Goal: Answer question/provide support: Share knowledge or assist other users

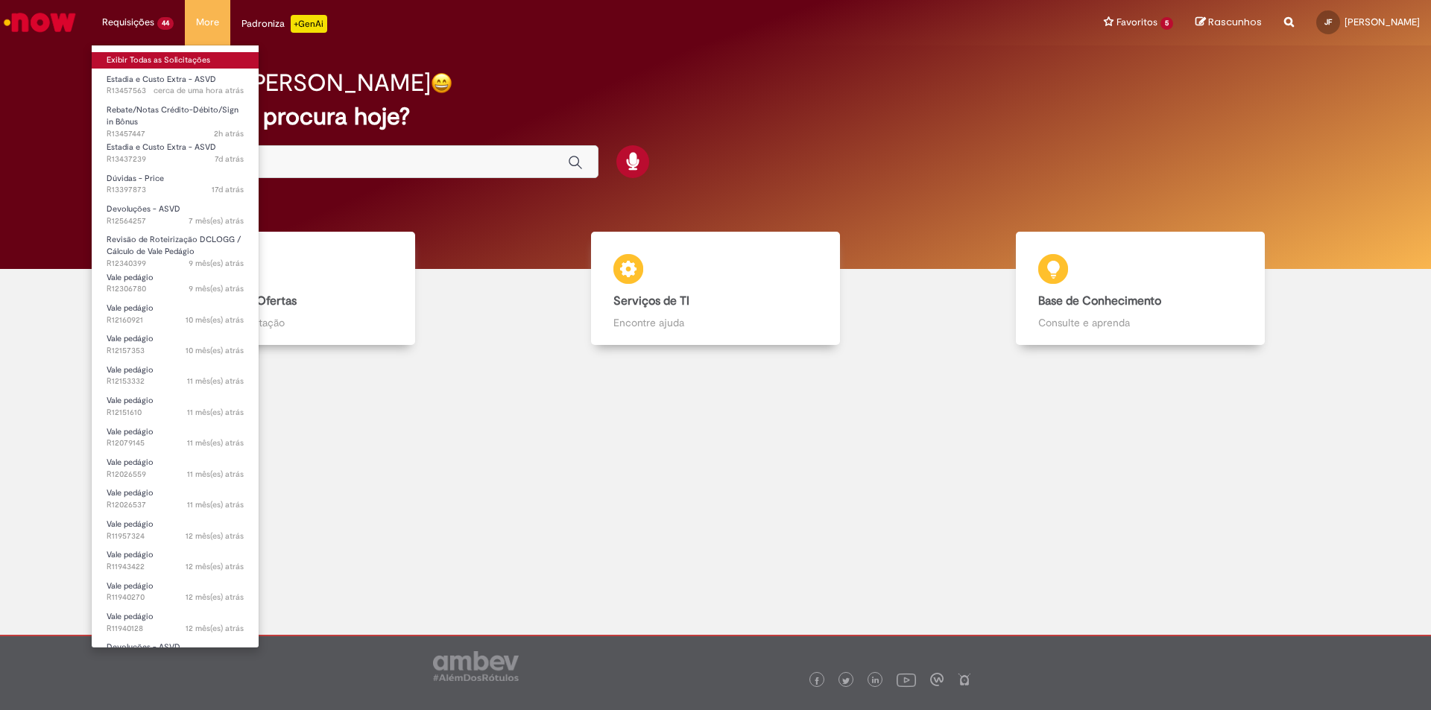
click at [129, 59] on link "Exibir Todas as Solicitações" at bounding box center [175, 60] width 167 height 16
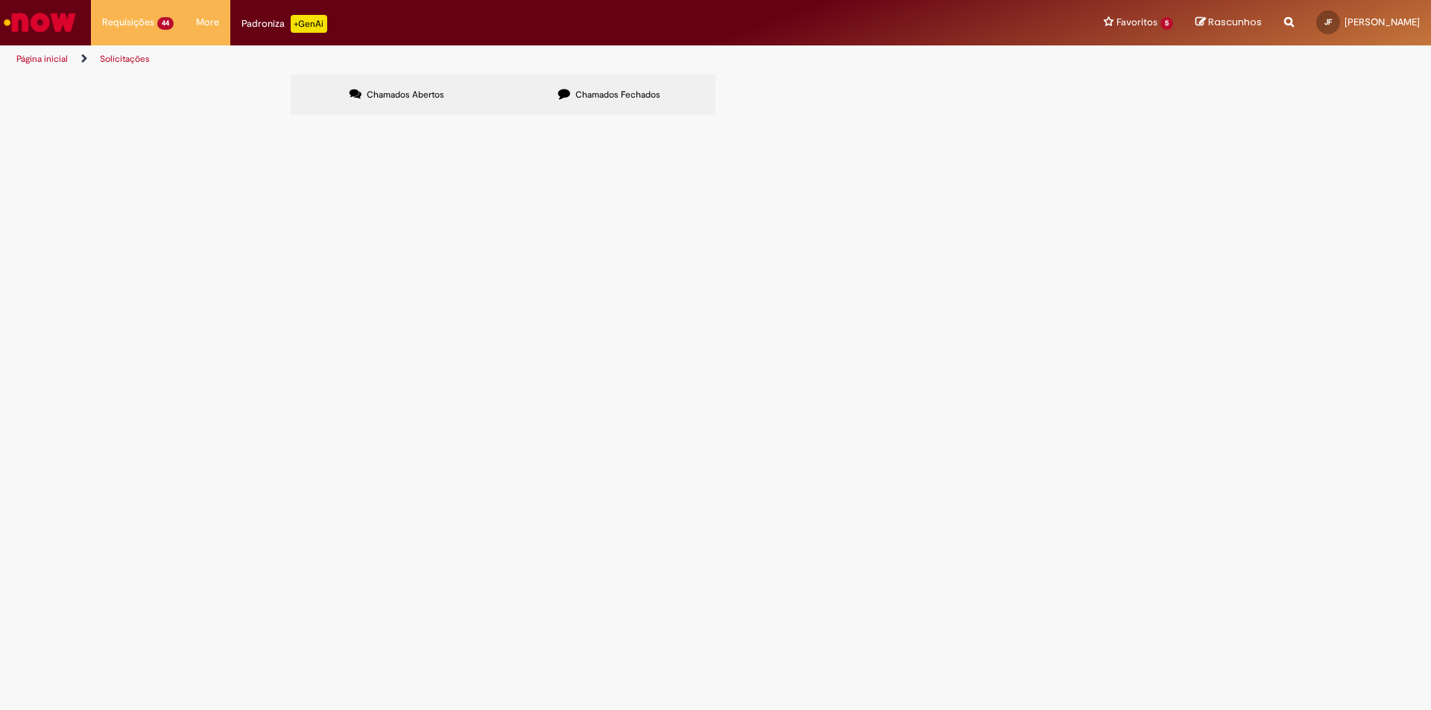
click at [0, 0] on span "Bom dia! Por gentileza poderia ajudar enviando as notas de debitos dos encontro…" at bounding box center [0, 0] width 0 height 0
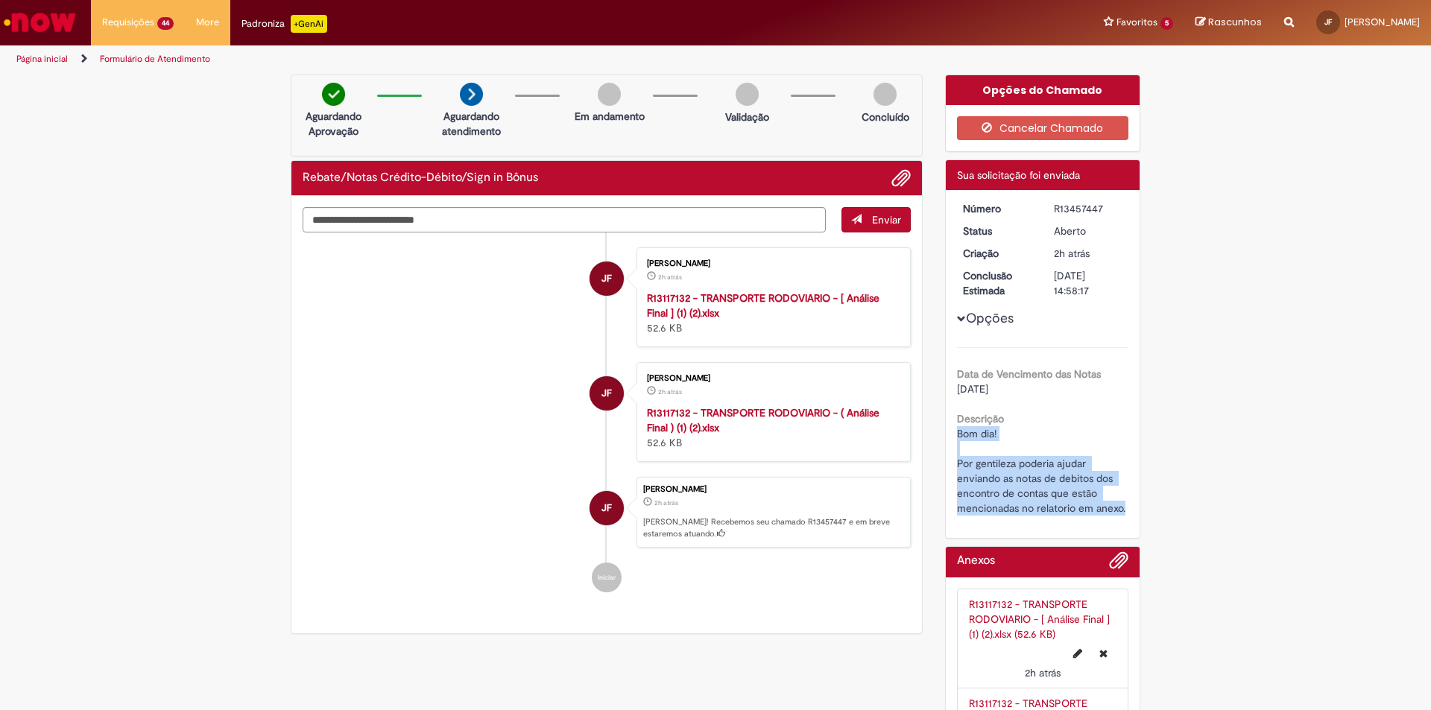
drag, startPoint x: 951, startPoint y: 433, endPoint x: 1140, endPoint y: 517, distance: 206.5
click at [1140, 517] on div "Opções do Chamado Cancelar Chamado Detalhes do tíquete Sua solicitação foi envi…" at bounding box center [1043, 441] width 218 height 733
copy span "Bom dia! Por gentileza poderia ajudar enviando as notas de debitos dos encontro…"
click at [493, 233] on ul "JF [PERSON_NAME] 2h atrás 2 horas atrás R13117132 - TRANSPORTE RODOVIARIO - [ A…" at bounding box center [607, 421] width 608 height 376
click at [494, 233] on ul "JF [PERSON_NAME] 2h atrás 2 horas atrás R13117132 - TRANSPORTE RODOVIARIO - [ A…" at bounding box center [607, 421] width 608 height 376
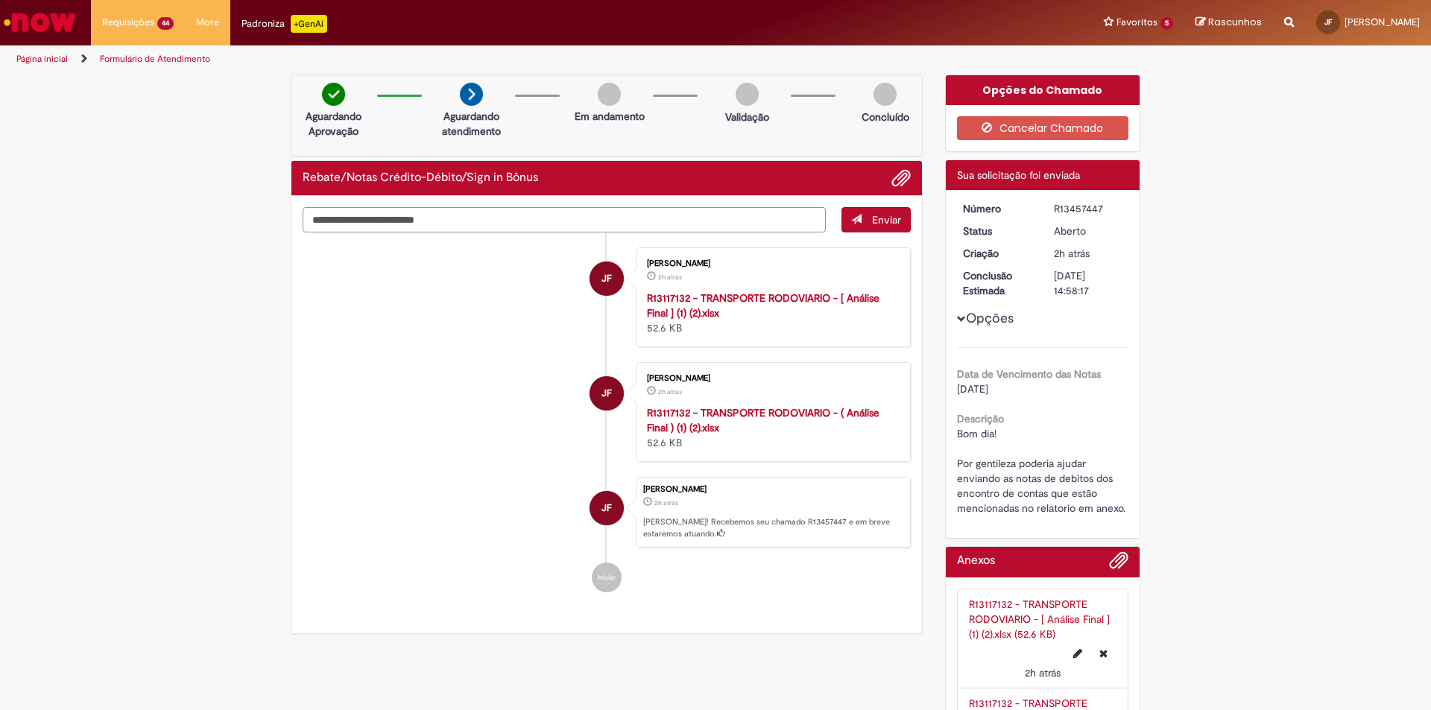
click at [484, 222] on textarea "Digite sua mensagem aqui..." at bounding box center [564, 219] width 523 height 25
paste textarea "**********"
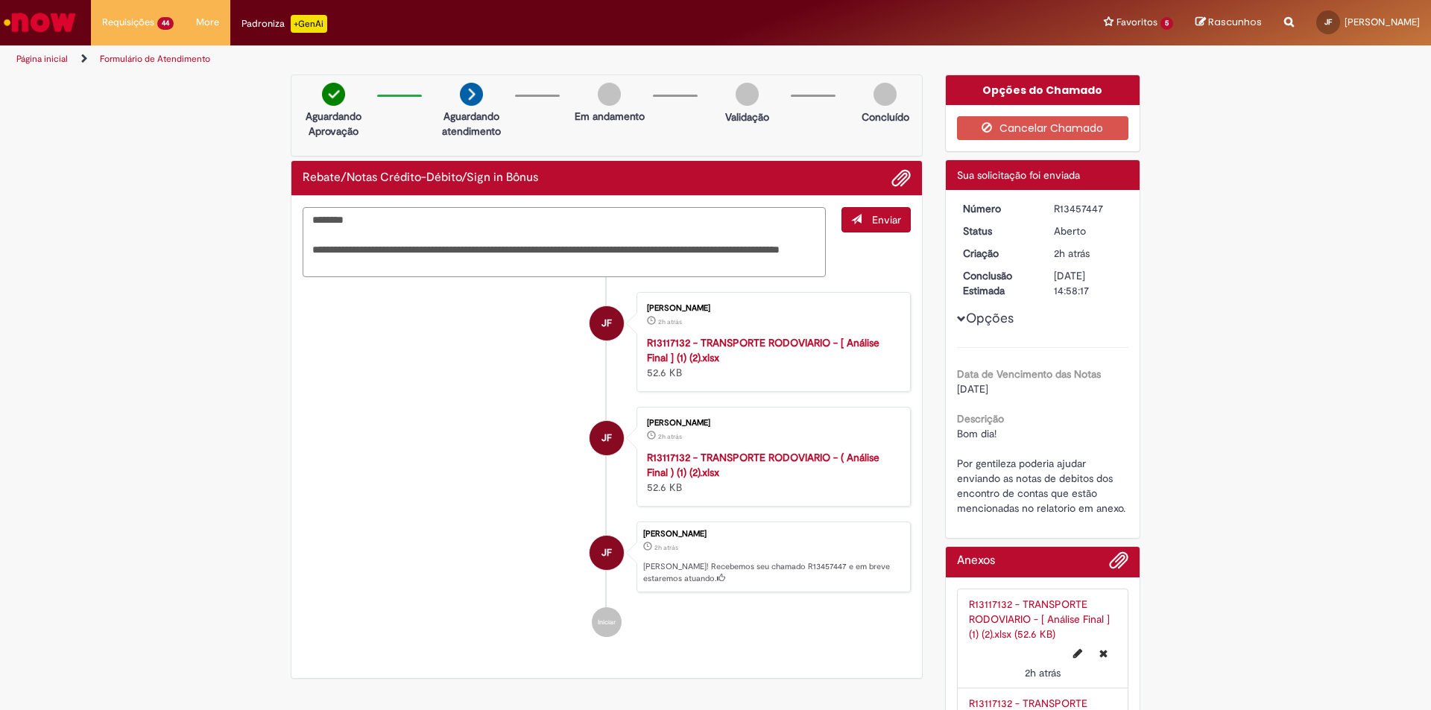
type textarea "**********"
click at [859, 225] on button "Enviar" at bounding box center [875, 219] width 69 height 25
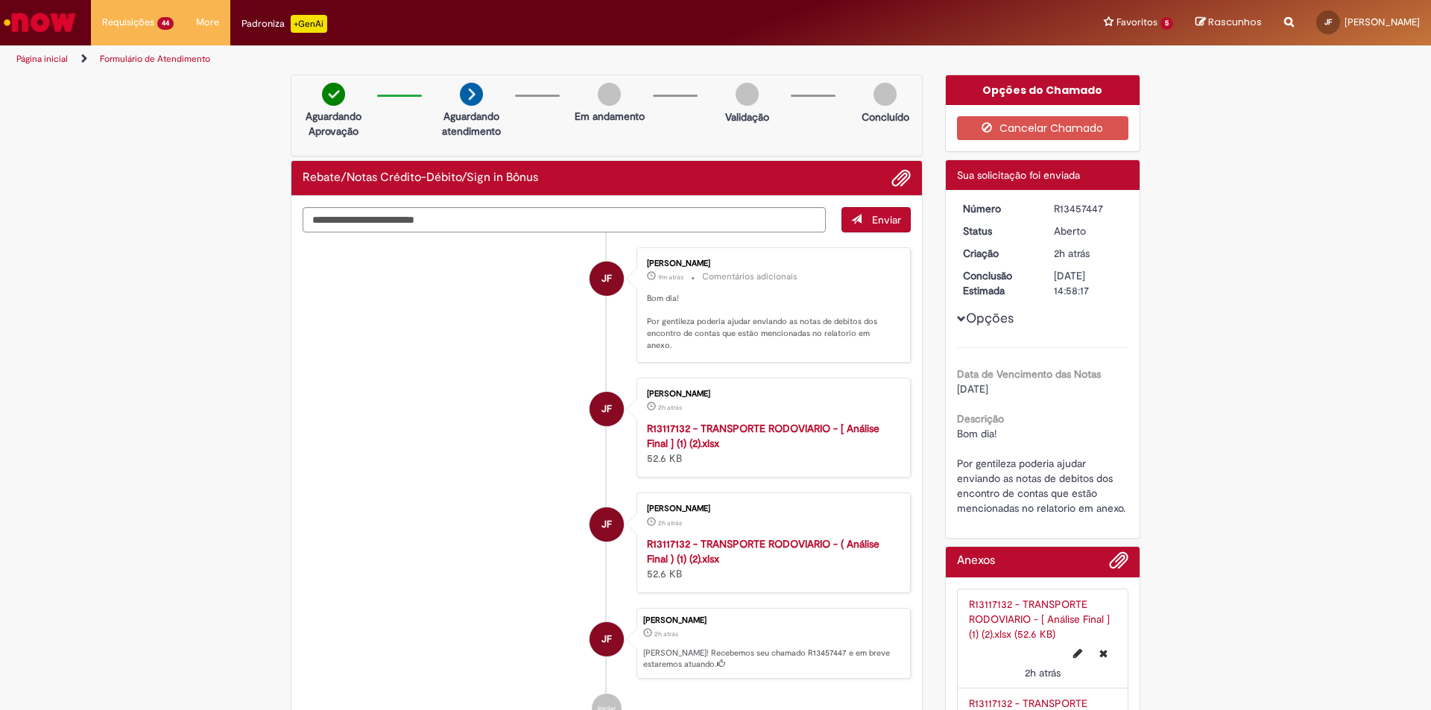
click at [999, 25] on div "Requisições 44 Exibir Todas as Solicitações Estadia e Custo Extra - ASVD cerca …" at bounding box center [755, 22] width 1351 height 45
